Goal: Use online tool/utility: Utilize a website feature to perform a specific function

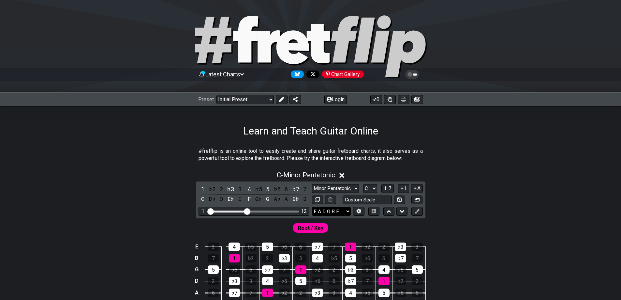
click at [340, 212] on select "E A D G B E E A D G B E E A D G B E B E A D F♯ B A D G C E A D A D G B E E♭ A♭ …" at bounding box center [331, 211] width 39 height 9
select select "C G C F A D"
click at [312, 207] on select "E A D G B E E A D G B E E A D G B E B E A D F♯ B A D G C E A D A D G B E E♭ A♭ …" at bounding box center [331, 211] width 39 height 9
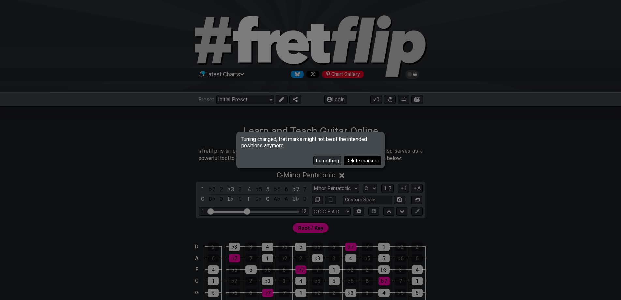
click at [364, 161] on button "Delete markers" at bounding box center [362, 160] width 37 height 9
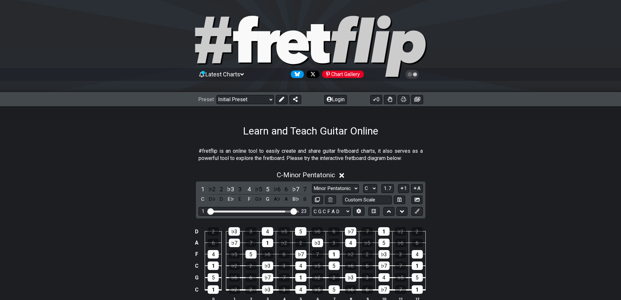
drag, startPoint x: 249, startPoint y: 211, endPoint x: 295, endPoint y: 211, distance: 46.3
click at [295, 211] on input "Visible fret range" at bounding box center [254, 211] width 93 height 0
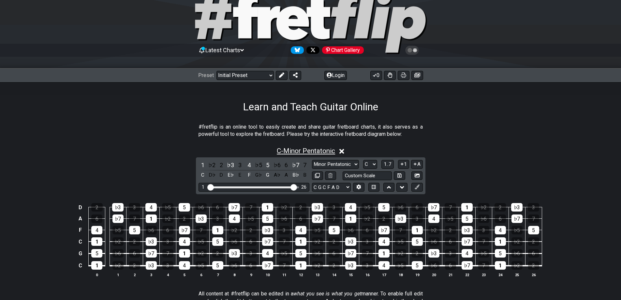
scroll to position [65, 0]
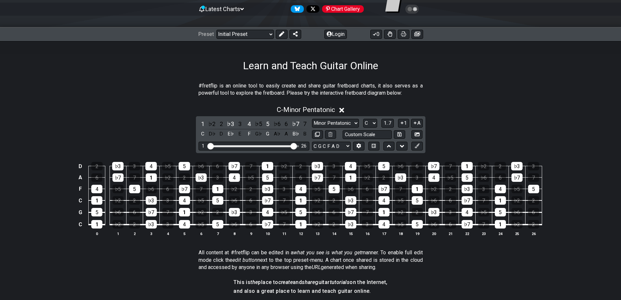
drag, startPoint x: 346, startPoint y: 121, endPoint x: 346, endPoint y: 116, distance: 4.2
click at [346, 119] on select "Minor Pentatonic Click to edit Minor Pentatonic Major Pentatonic Minor Blues Ma…" at bounding box center [335, 123] width 47 height 9
click at [352, 120] on select "Minor Pentatonic Click to edit Minor Pentatonic Major Pentatonic Minor Blues Ma…" at bounding box center [335, 123] width 47 height 9
click at [374, 123] on select "A♭ A A♯ B♭ B C C♯ D♭ D D♯ E♭ E F F♯ G♭ G G♯" at bounding box center [370, 123] width 14 height 9
select select "F"
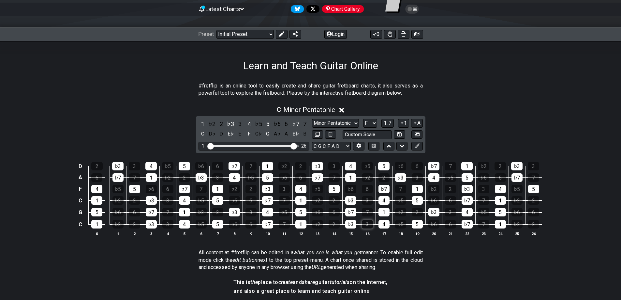
click at [363, 119] on select "A♭ A A♯ B♭ B C C♯ D♭ D D♯ E♭ E F F♯ G♭ G G♯" at bounding box center [370, 123] width 14 height 9
